Goal: Task Accomplishment & Management: Manage account settings

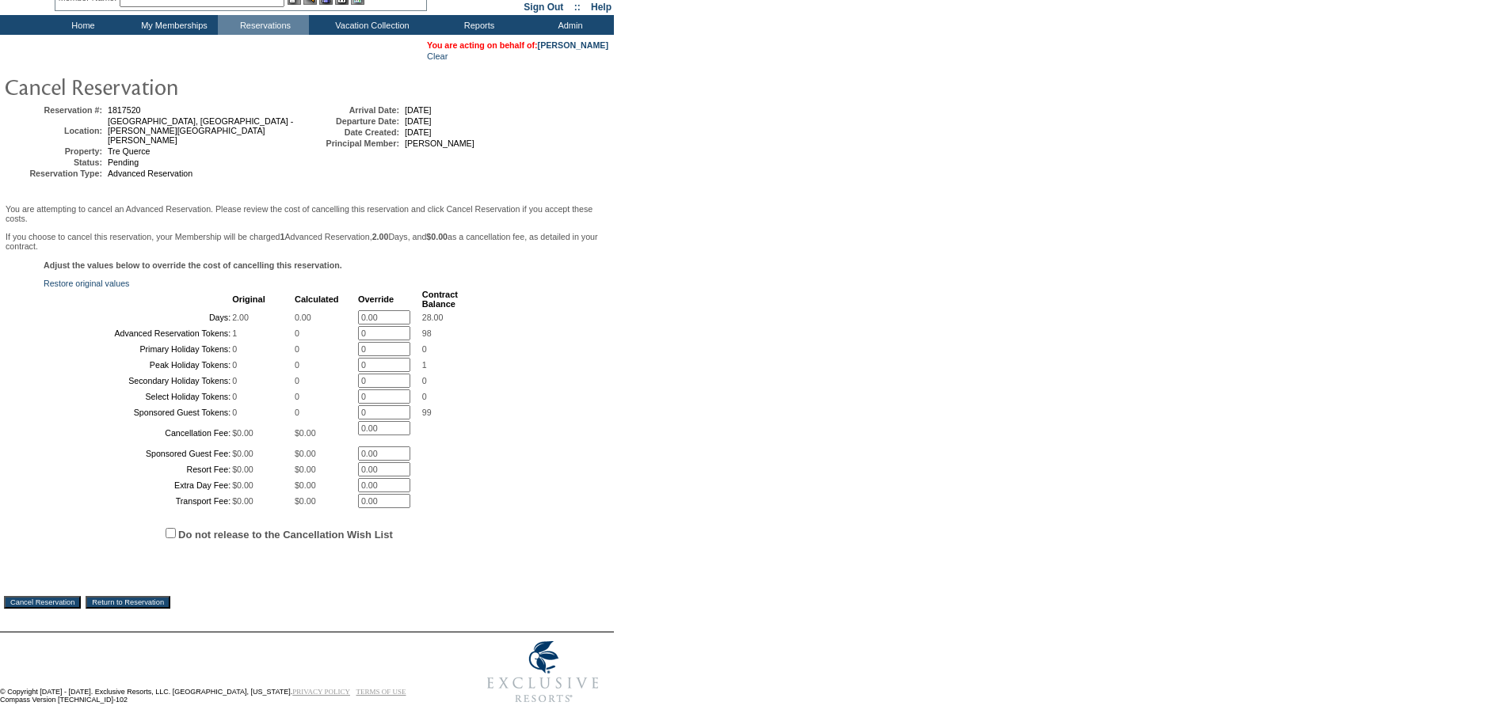
scroll to position [210, 0]
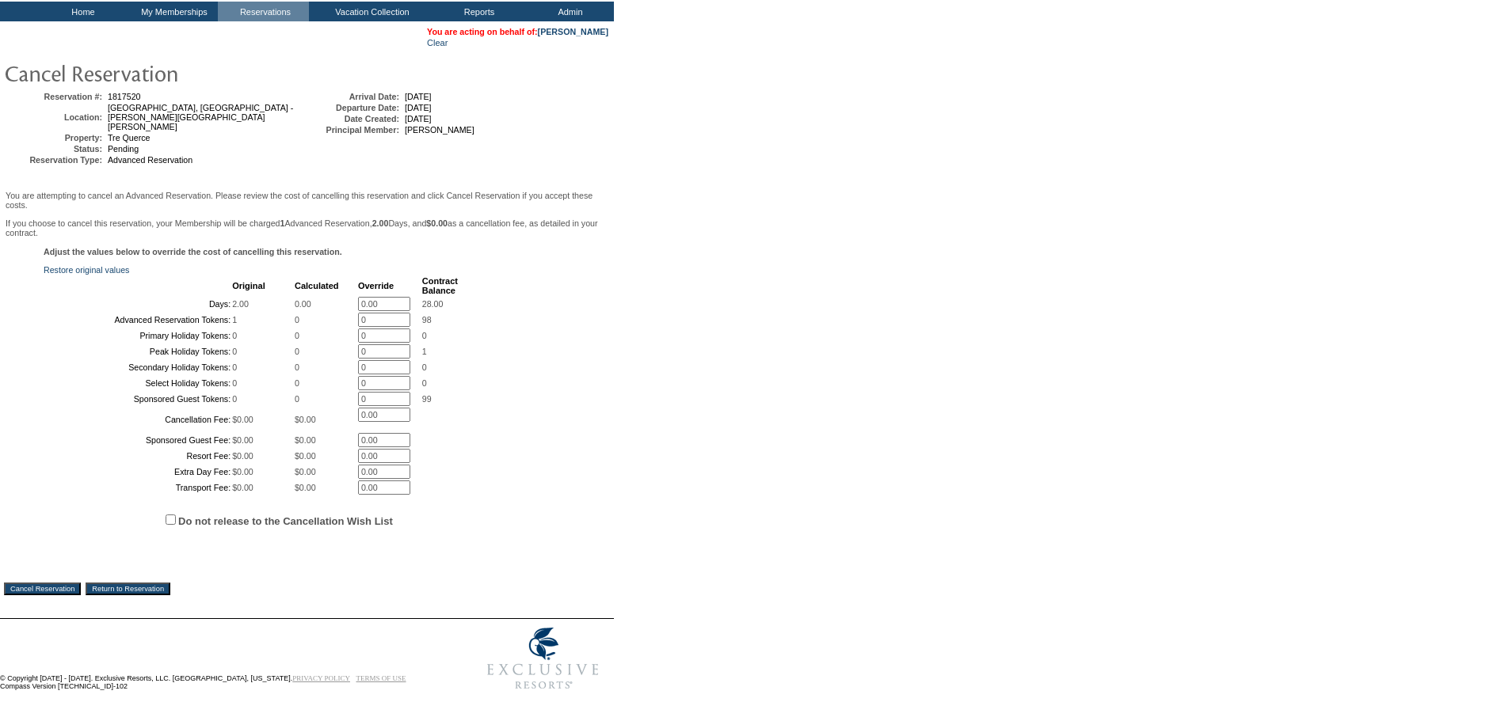
click at [172, 516] on input "Do not release to the Cancellation Wish List" at bounding box center [171, 520] width 10 height 10
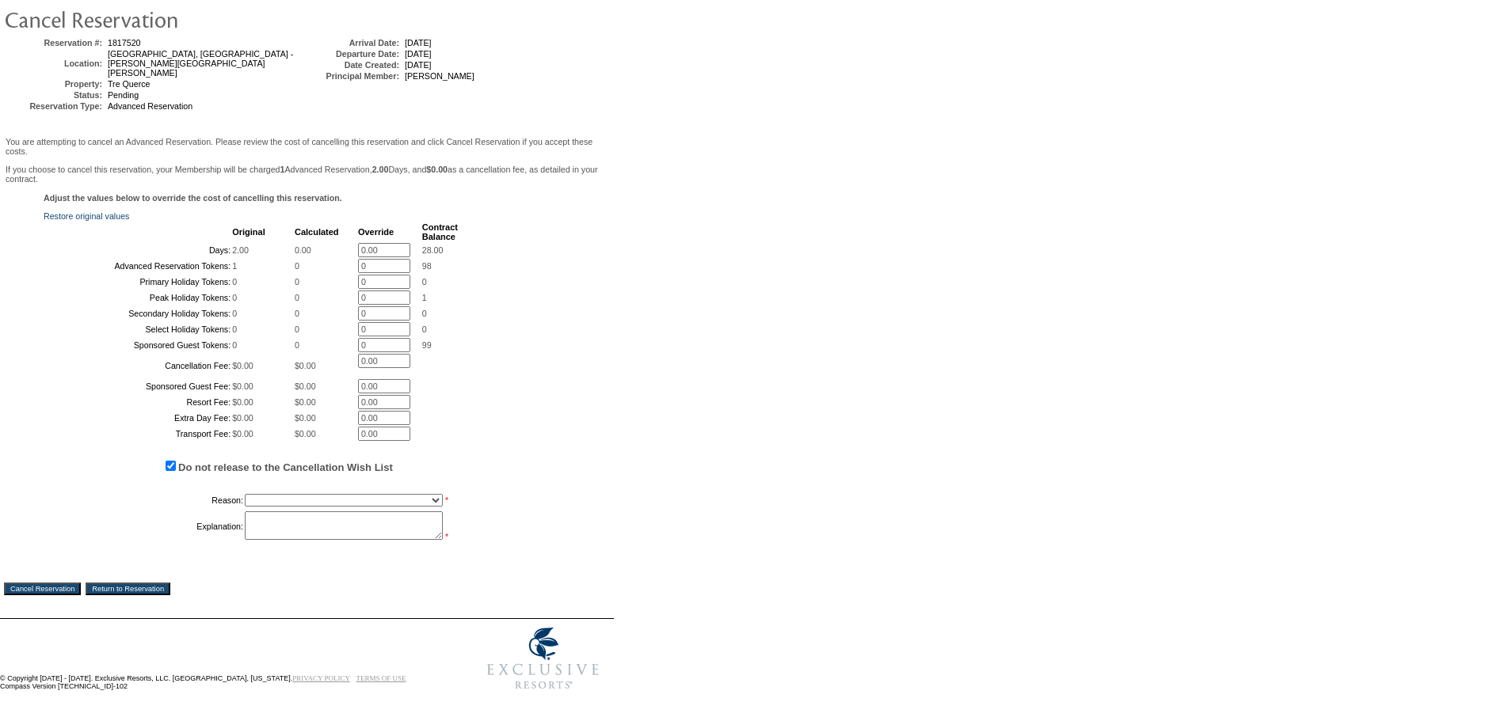
click at [169, 471] on input "Do not release to the Cancellation Wish List" at bounding box center [171, 466] width 10 height 10
checkbox input "false"
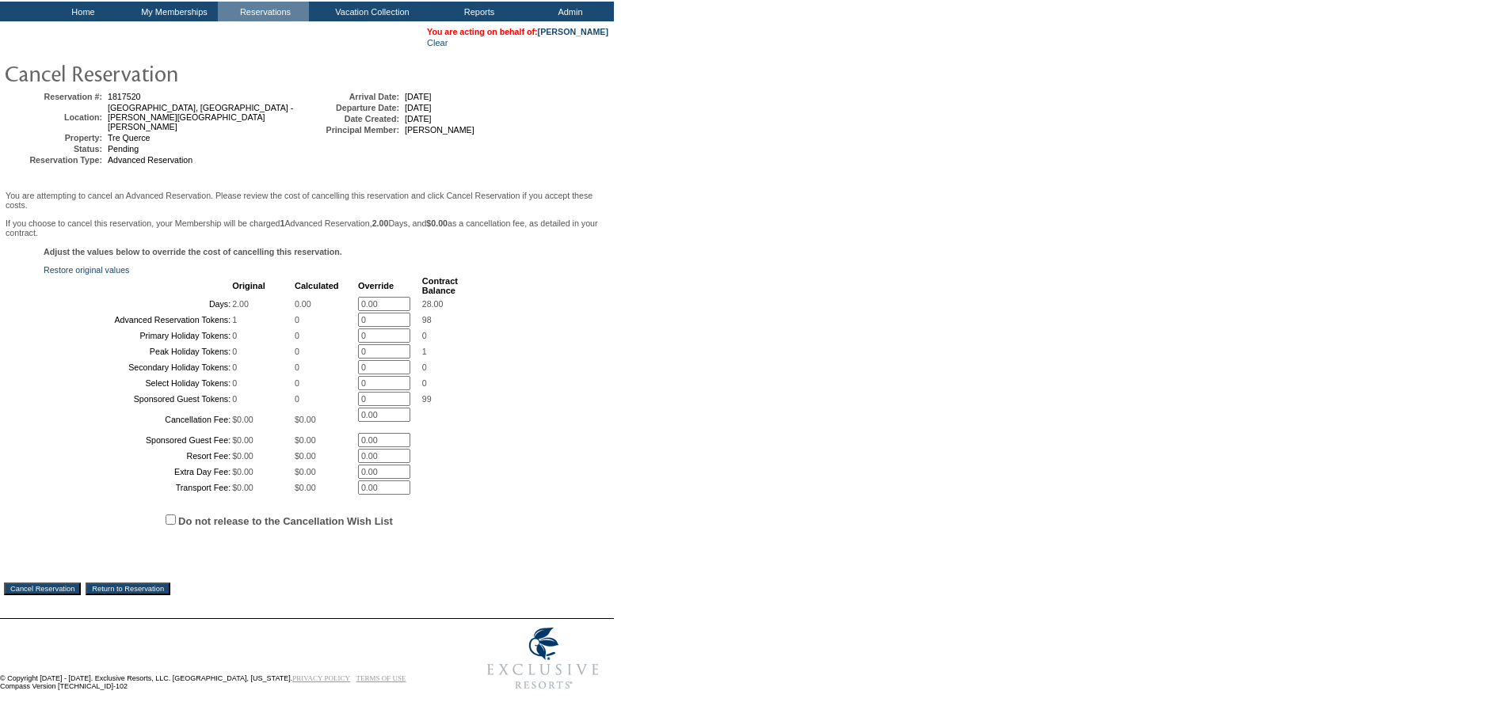
click at [66, 584] on input "Cancel Reservation" at bounding box center [42, 589] width 77 height 13
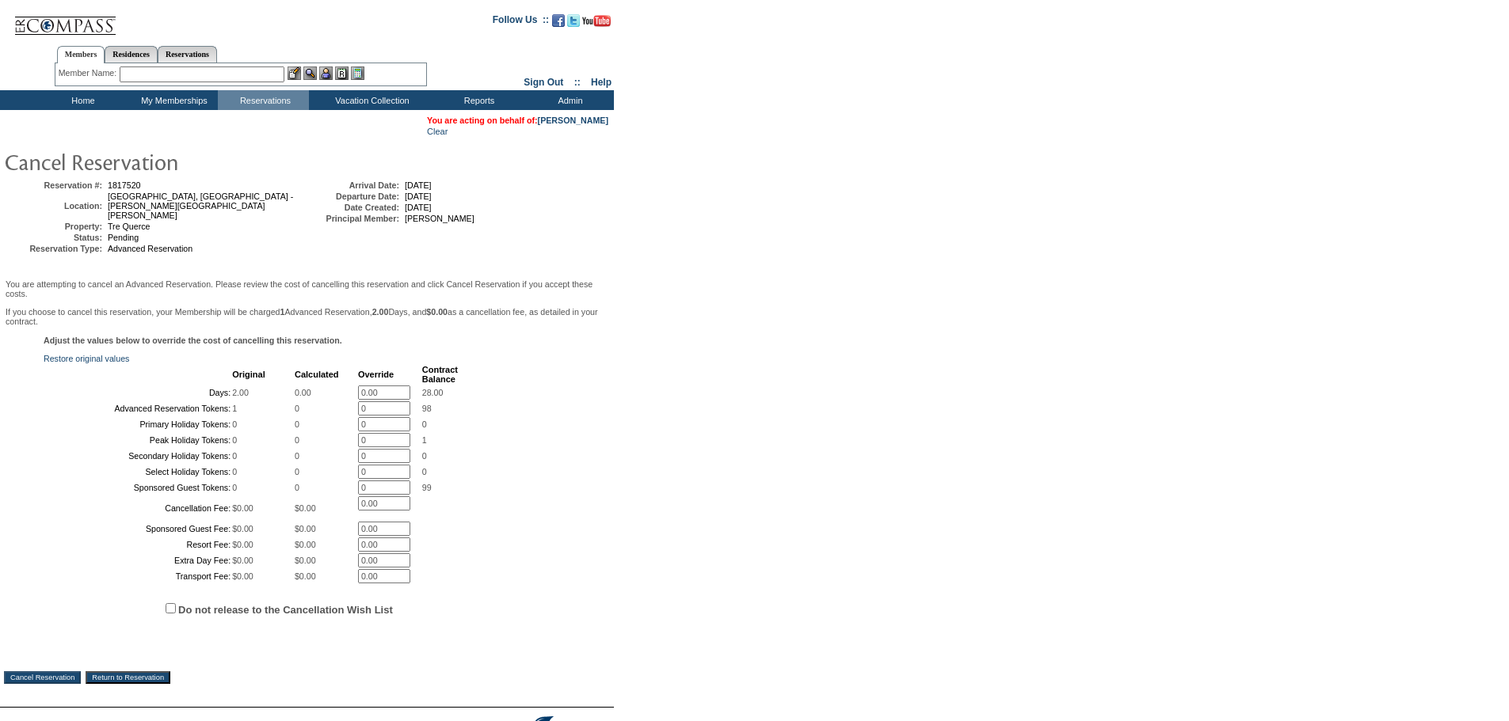
scroll to position [0, 0]
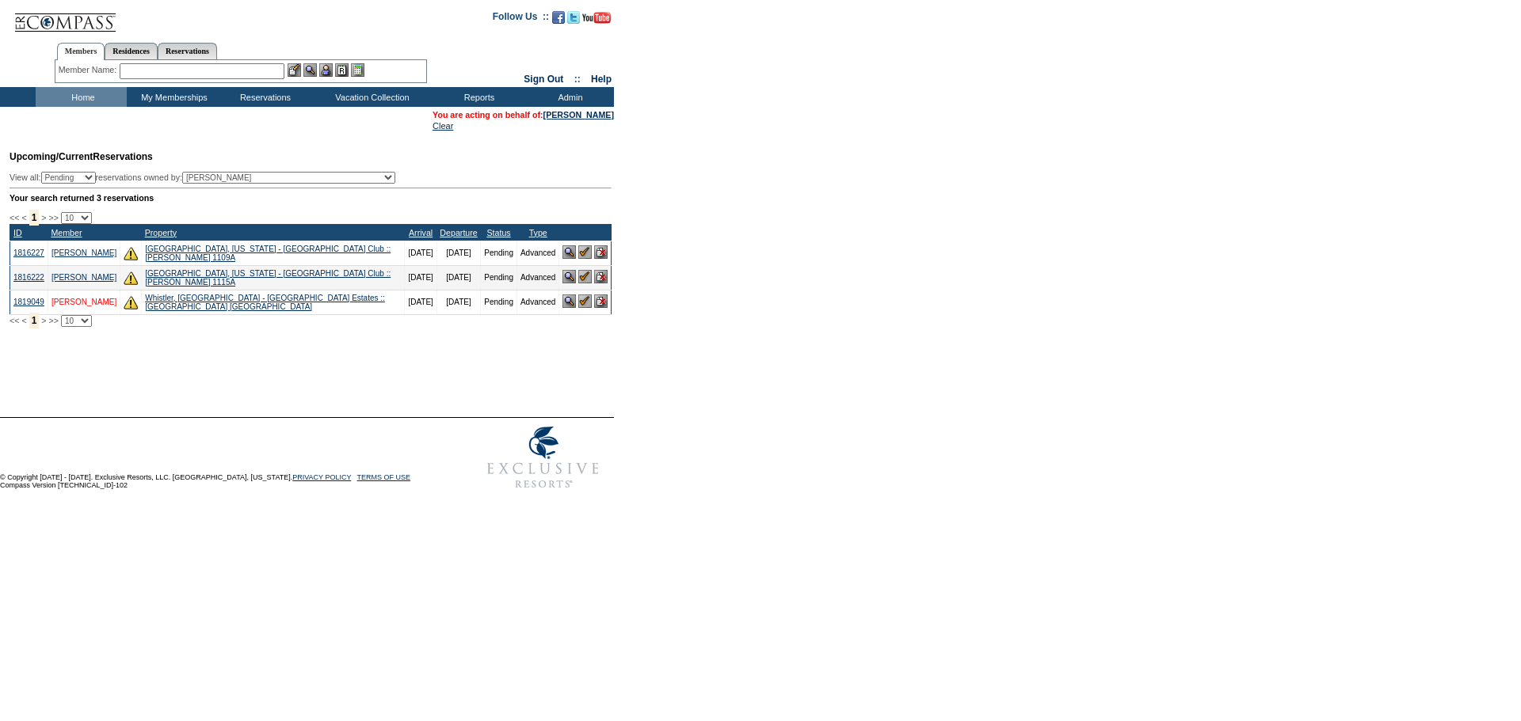
click at [66, 306] on link "[PERSON_NAME]" at bounding box center [83, 302] width 65 height 9
